Goal: Navigation & Orientation: Go to known website

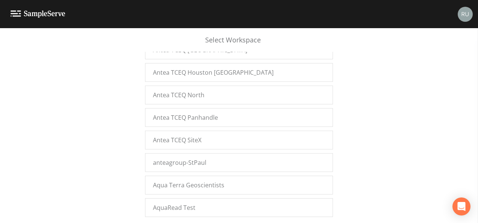
scroll to position [9514, 0]
